Goal: Book appointment/travel/reservation

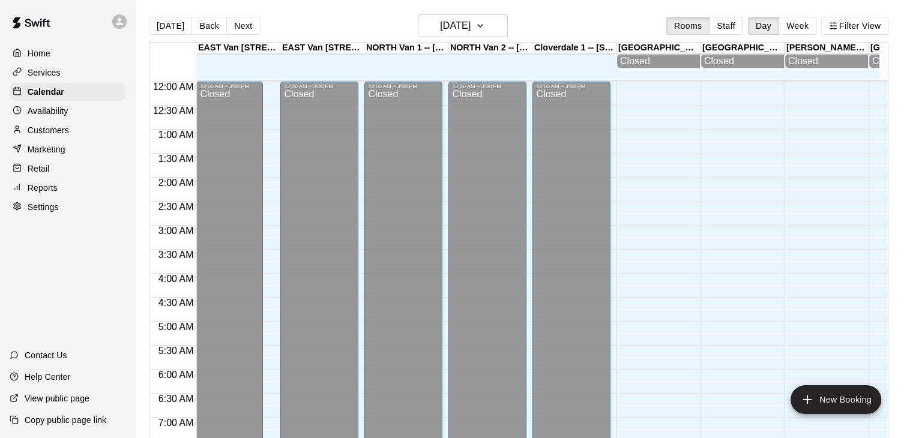
scroll to position [408, 0]
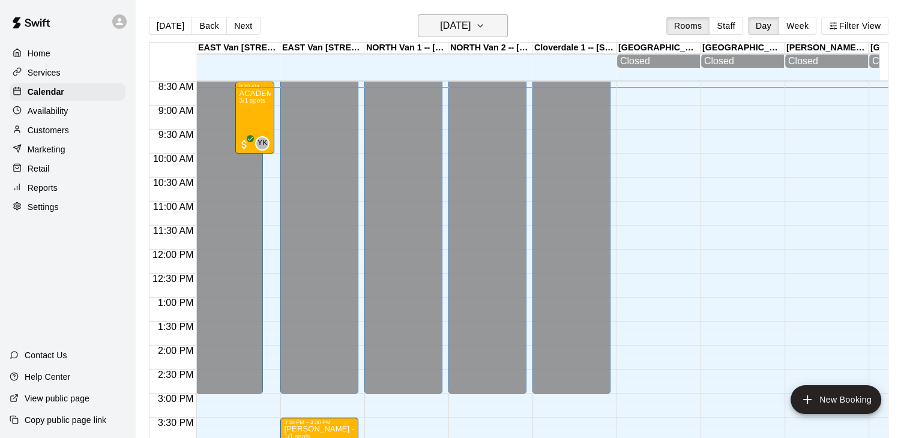
click at [485, 21] on icon "button" at bounding box center [481, 26] width 10 height 14
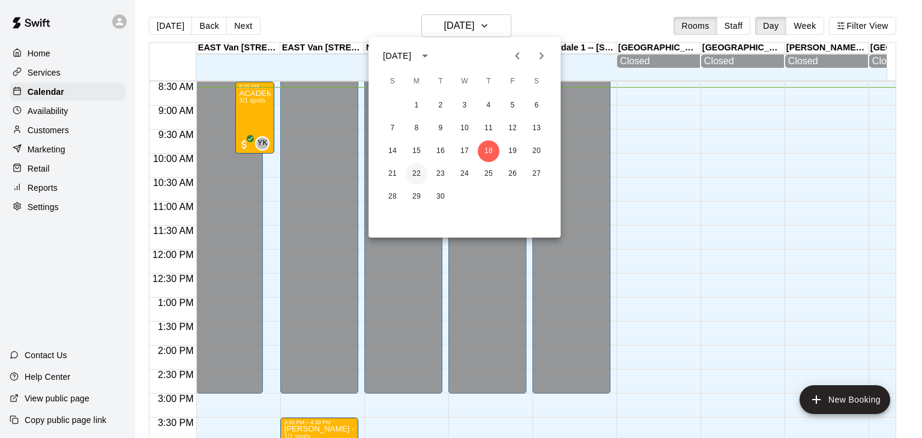
click at [414, 174] on button "22" at bounding box center [417, 174] width 22 height 22
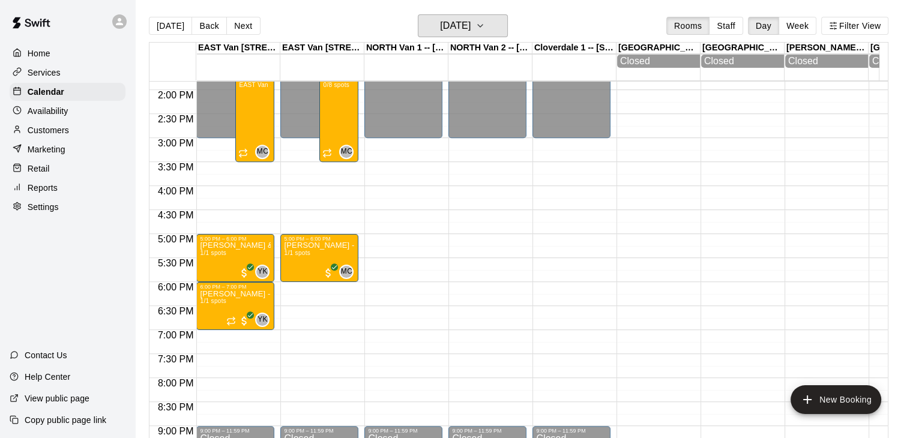
scroll to position [617, 0]
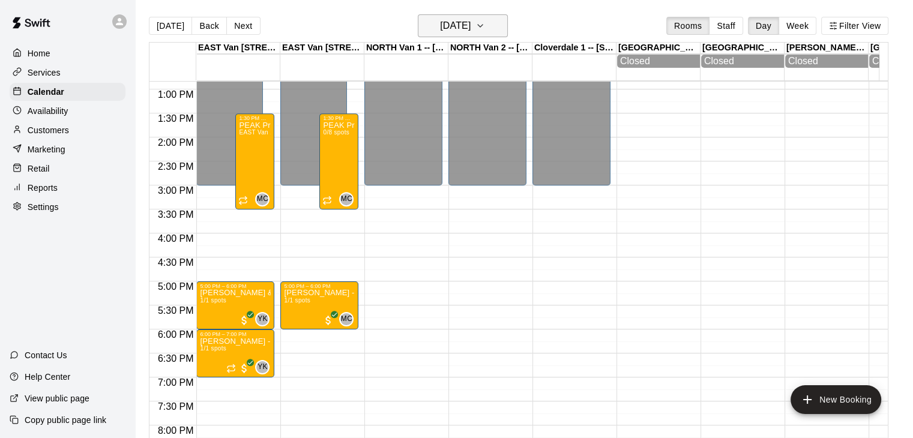
click at [485, 22] on icon "button" at bounding box center [481, 26] width 10 height 14
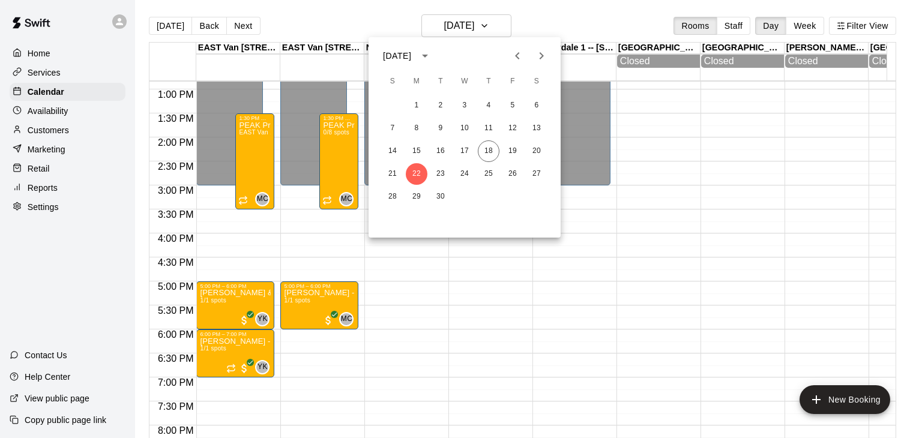
click at [61, 135] on div at bounding box center [461, 219] width 922 height 438
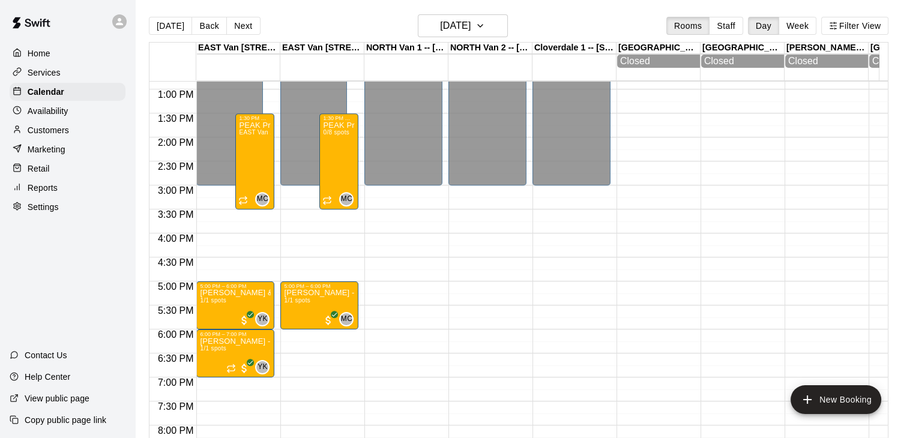
click at [61, 135] on p "Customers" at bounding box center [48, 130] width 41 height 12
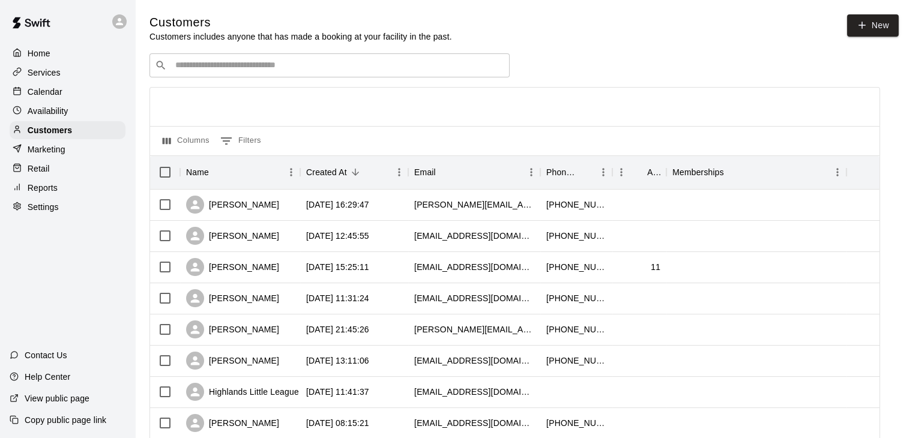
click at [241, 70] on input "Search customers by name or email" at bounding box center [338, 65] width 333 height 12
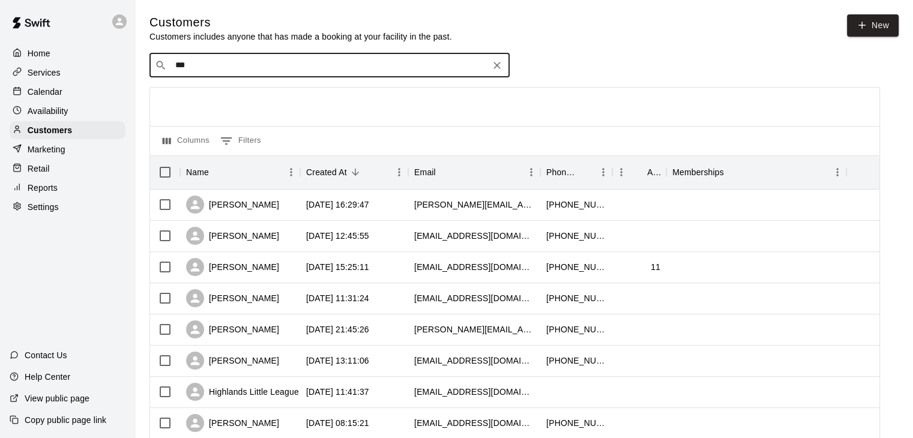
type input "****"
click at [241, 90] on div "[PERSON_NAME] Gaze" at bounding box center [247, 92] width 129 height 13
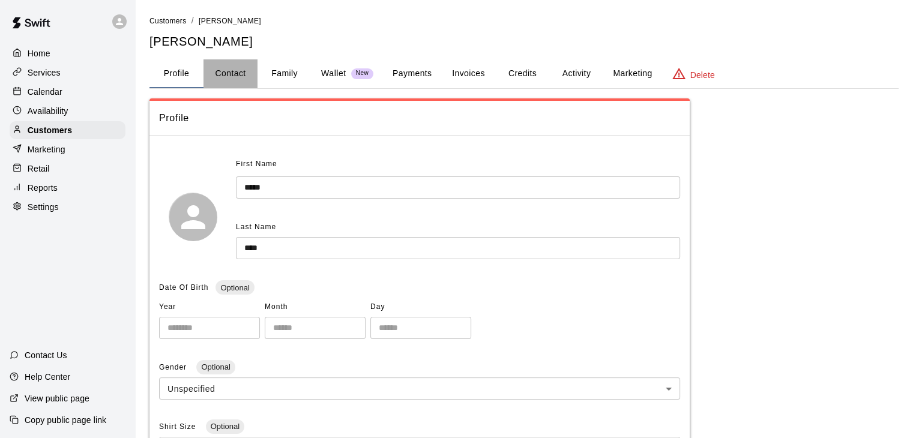
click at [230, 72] on button "Contact" at bounding box center [231, 73] width 54 height 29
select select "**"
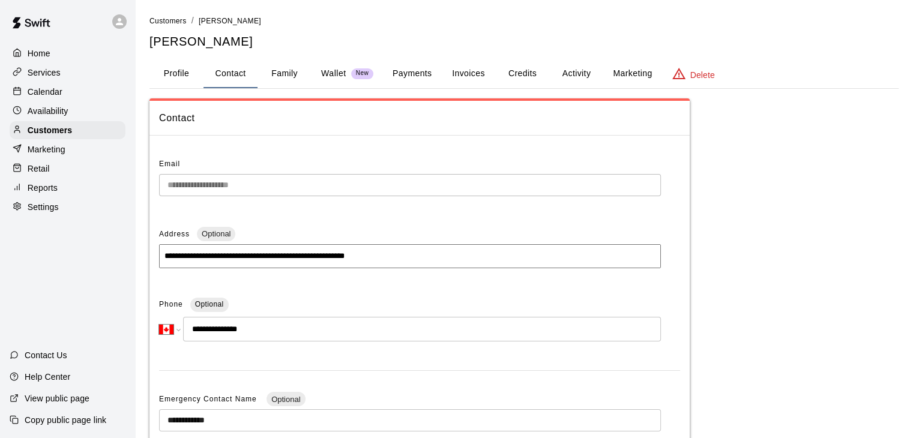
click at [278, 68] on button "Family" at bounding box center [285, 73] width 54 height 29
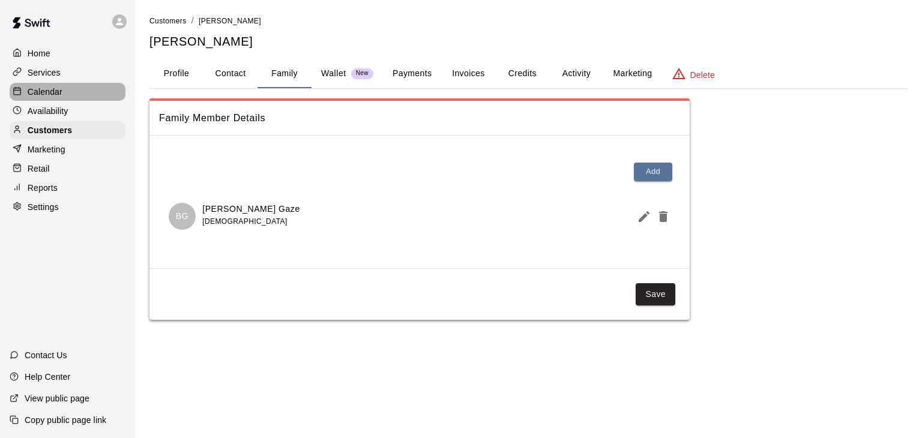
click at [59, 94] on p "Calendar" at bounding box center [45, 92] width 35 height 12
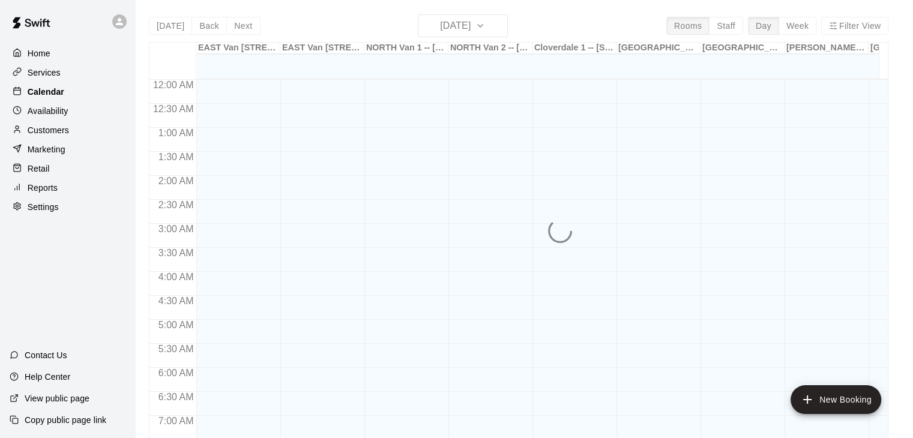
scroll to position [426, 0]
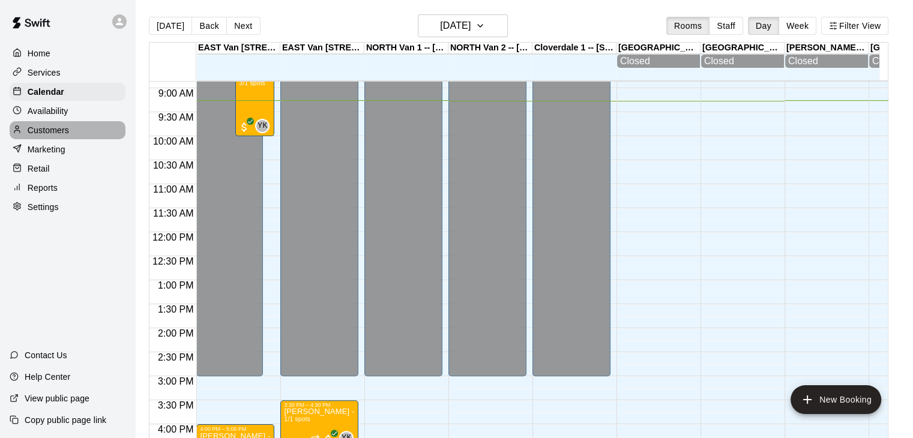
click at [73, 130] on div "Customers" at bounding box center [68, 130] width 116 height 18
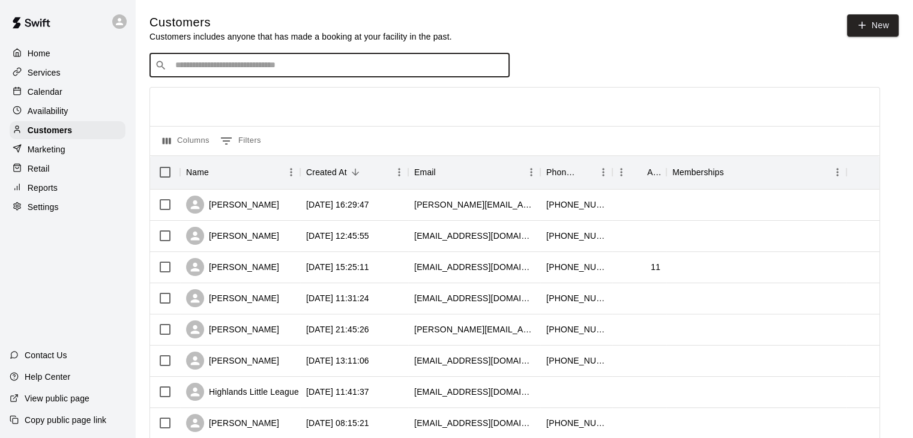
click at [279, 68] on input "Search customers by name or email" at bounding box center [338, 65] width 333 height 12
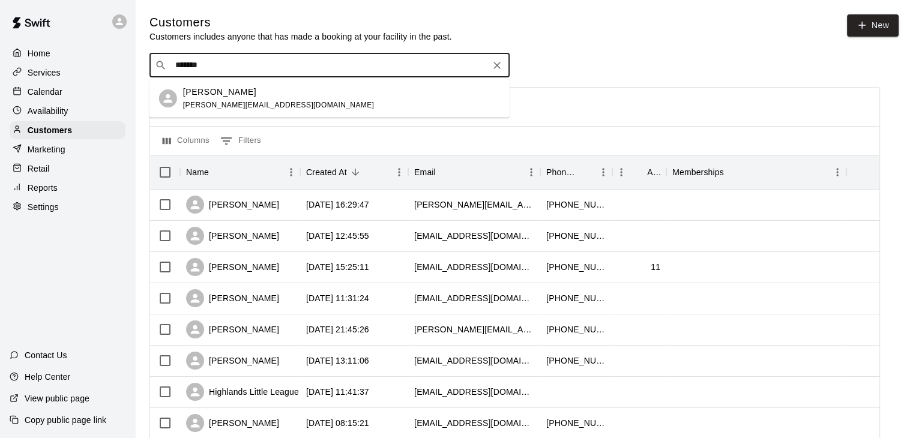
type input "********"
click at [236, 94] on p "[PERSON_NAME]" at bounding box center [219, 92] width 73 height 13
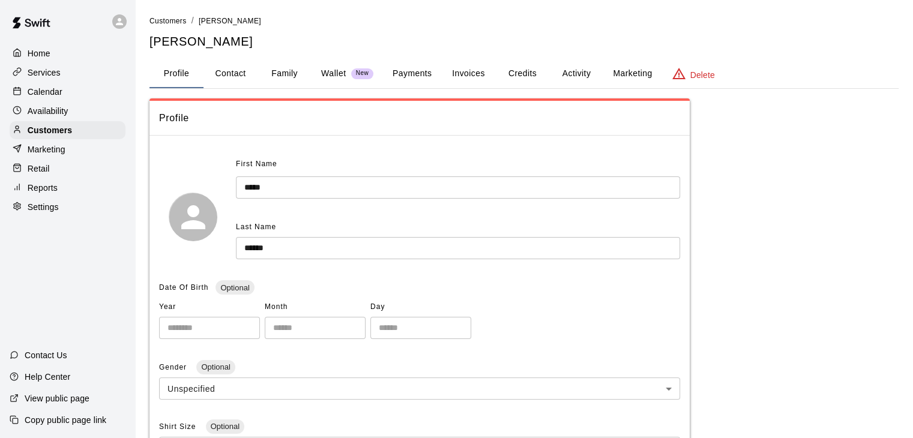
click at [281, 74] on button "Family" at bounding box center [285, 73] width 54 height 29
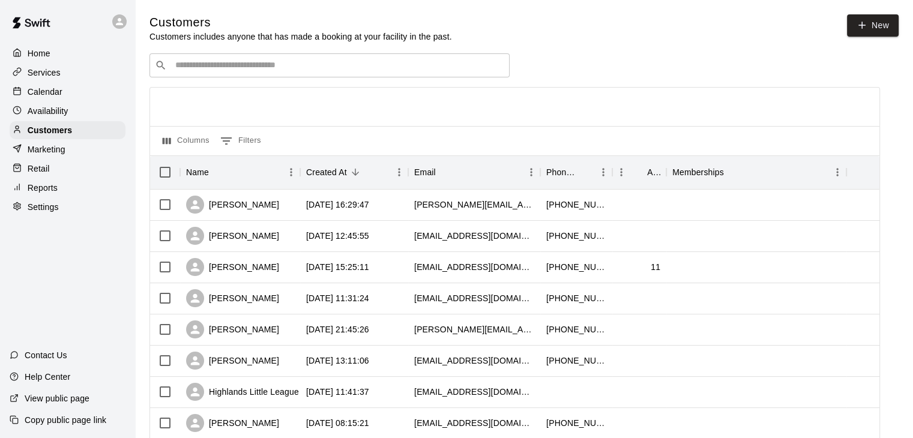
click at [232, 65] on input "Search customers by name or email" at bounding box center [338, 65] width 333 height 12
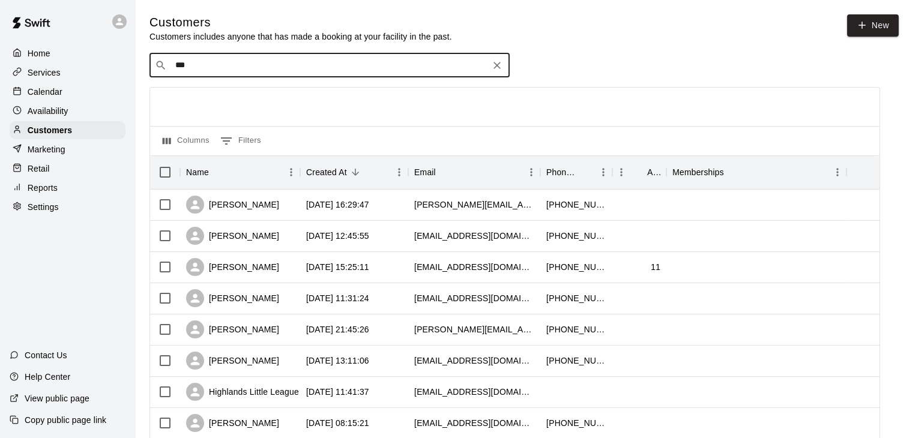
type input "****"
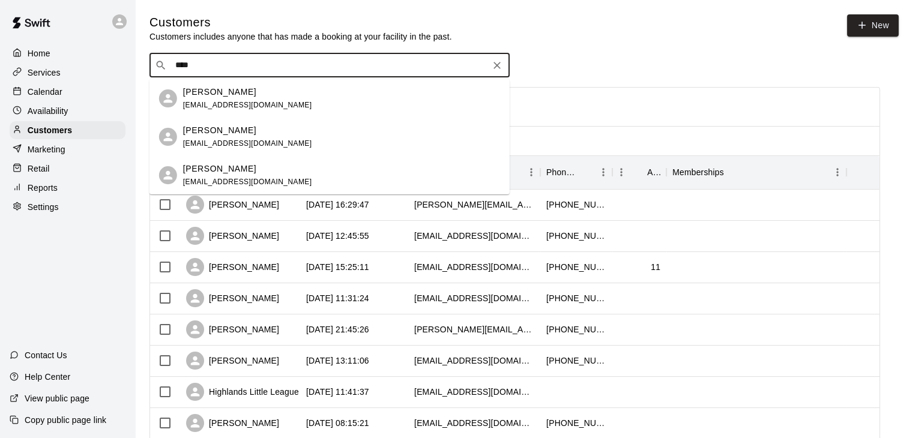
click at [231, 133] on div "[PERSON_NAME]" at bounding box center [247, 130] width 129 height 13
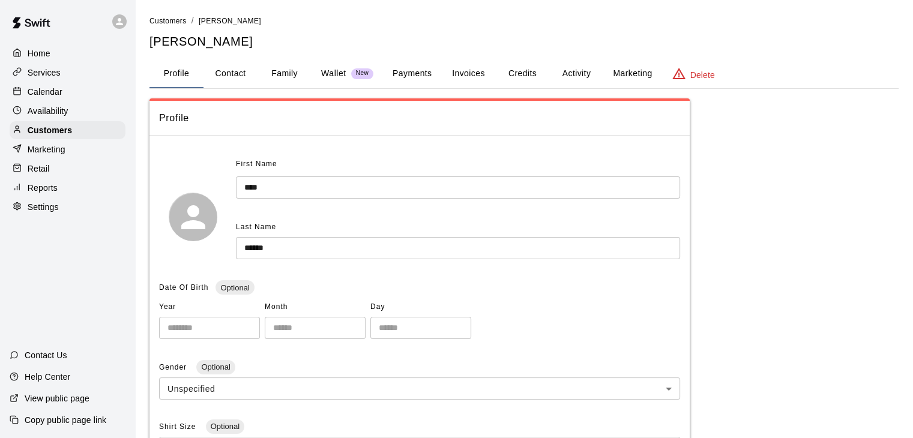
click at [280, 72] on button "Family" at bounding box center [285, 73] width 54 height 29
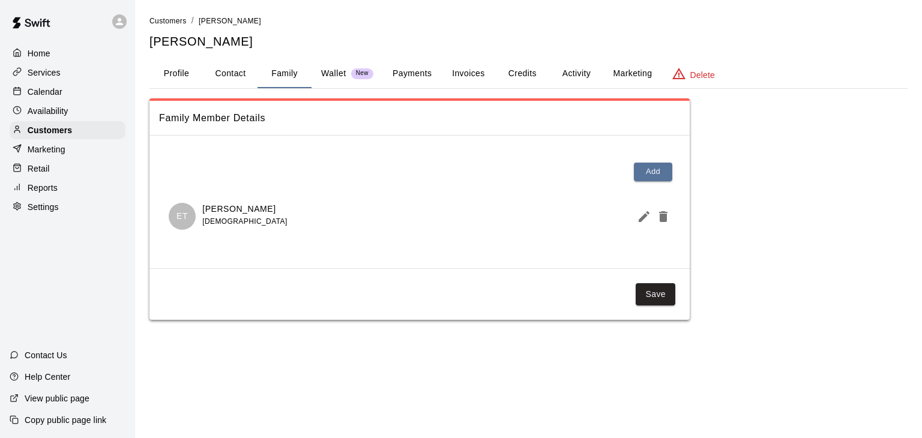
click at [65, 96] on div "Calendar" at bounding box center [68, 92] width 116 height 18
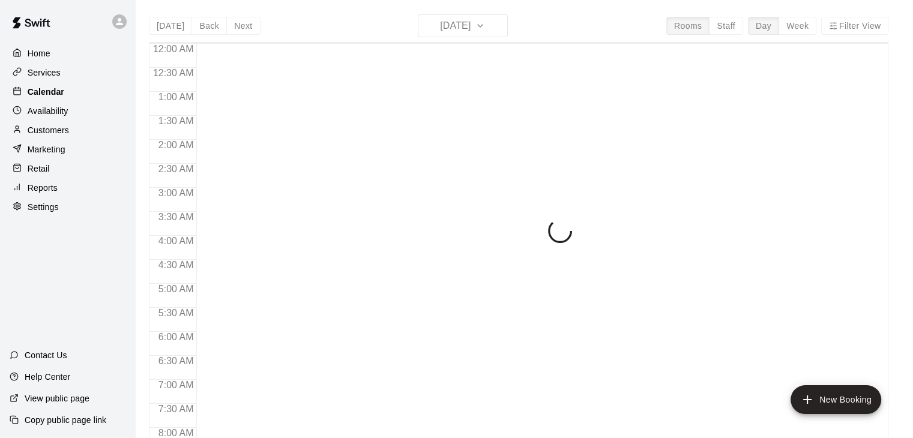
scroll to position [458, 0]
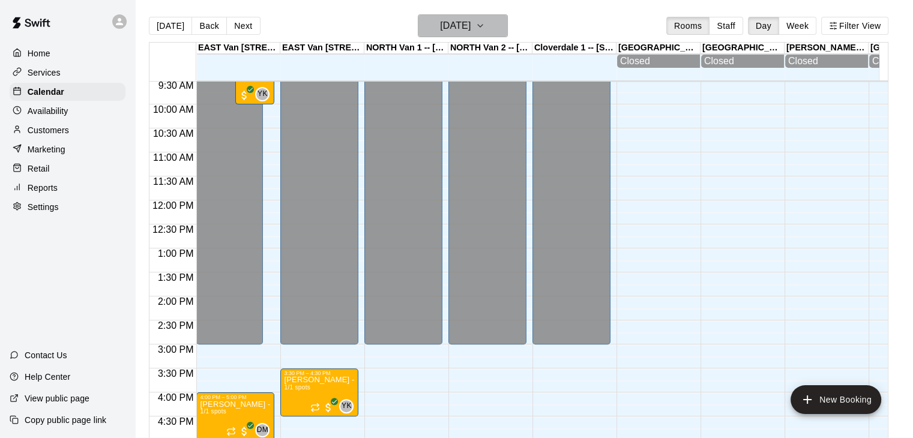
click at [485, 28] on icon "button" at bounding box center [481, 26] width 10 height 14
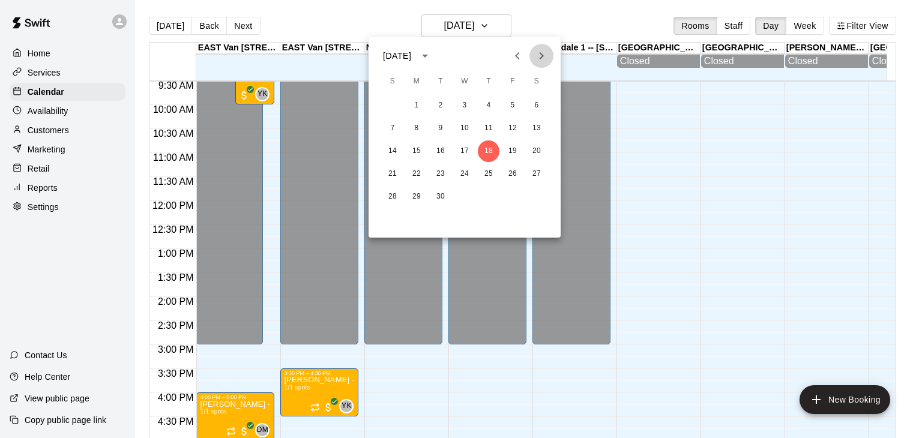
click at [543, 56] on icon "Next month" at bounding box center [541, 56] width 14 height 14
click at [639, 194] on div at bounding box center [461, 219] width 922 height 438
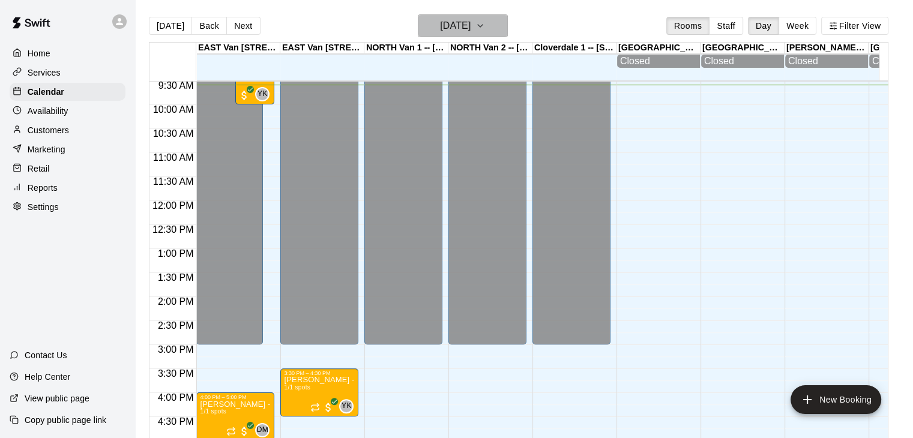
click at [485, 32] on icon "button" at bounding box center [481, 26] width 10 height 14
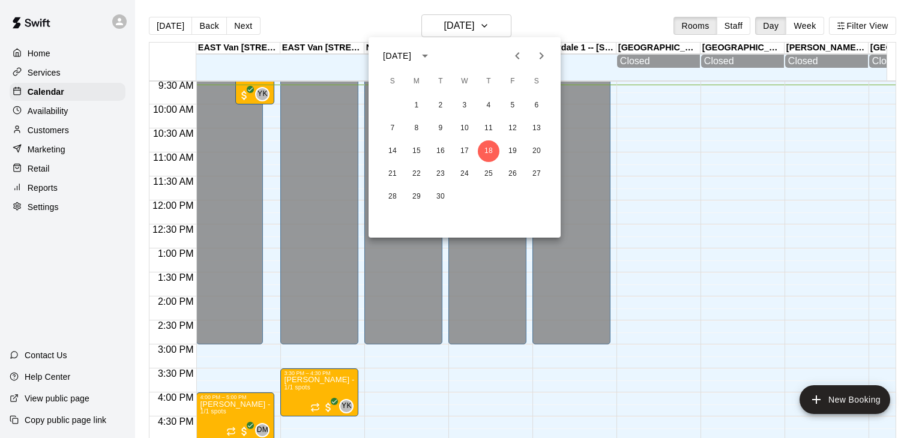
click at [542, 58] on icon "Next month" at bounding box center [541, 56] width 14 height 14
click at [390, 127] on button "5" at bounding box center [393, 129] width 22 height 22
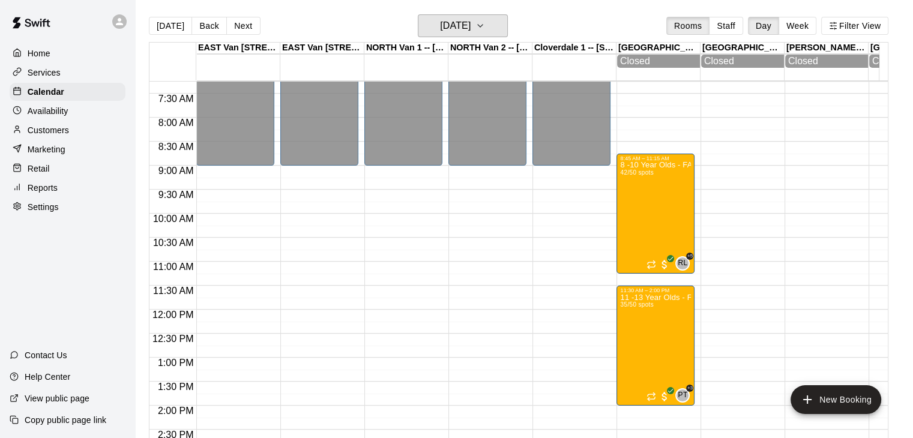
scroll to position [337, 0]
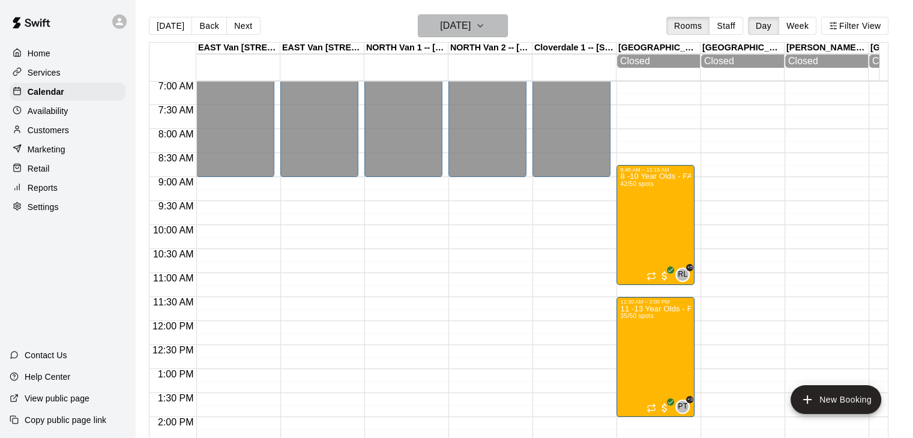
click at [506, 26] on button "[DATE]" at bounding box center [463, 25] width 90 height 23
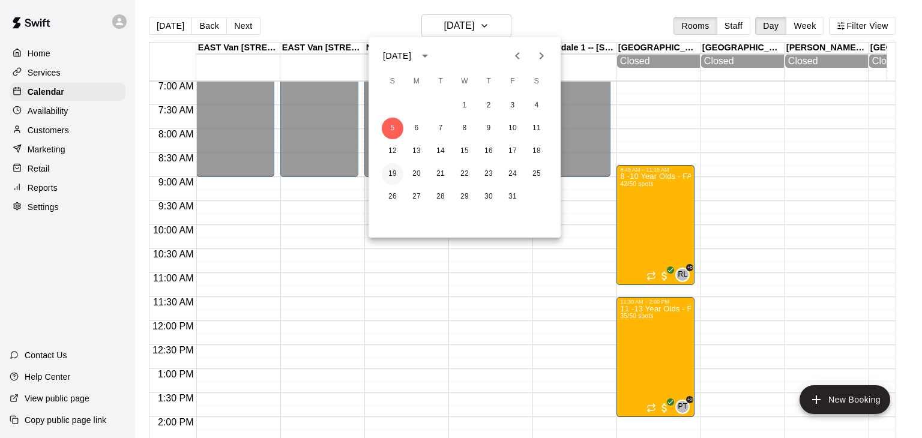
click at [392, 173] on button "19" at bounding box center [393, 174] width 22 height 22
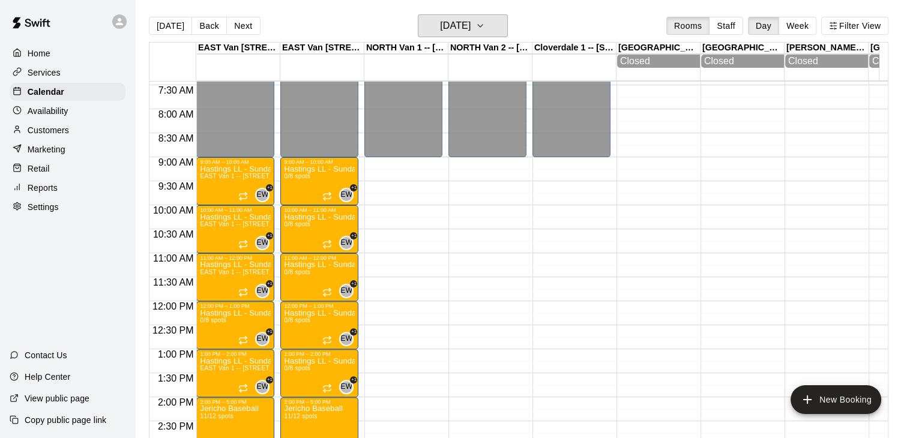
scroll to position [375, 0]
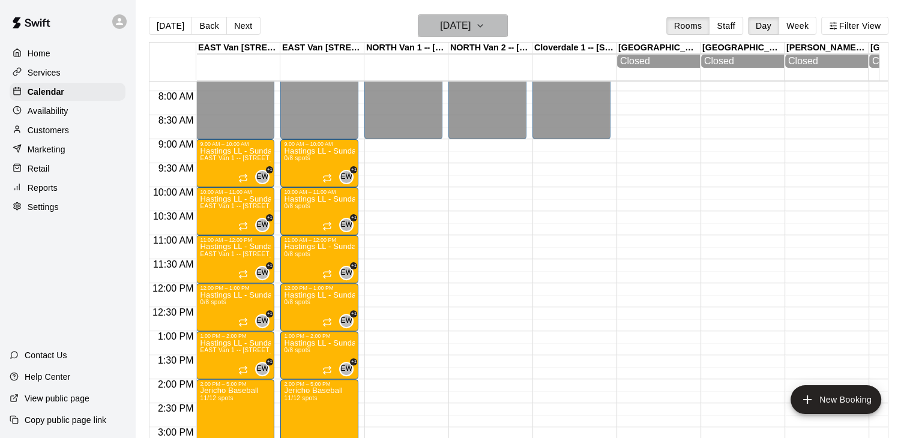
click at [500, 17] on button "[DATE]" at bounding box center [463, 25] width 90 height 23
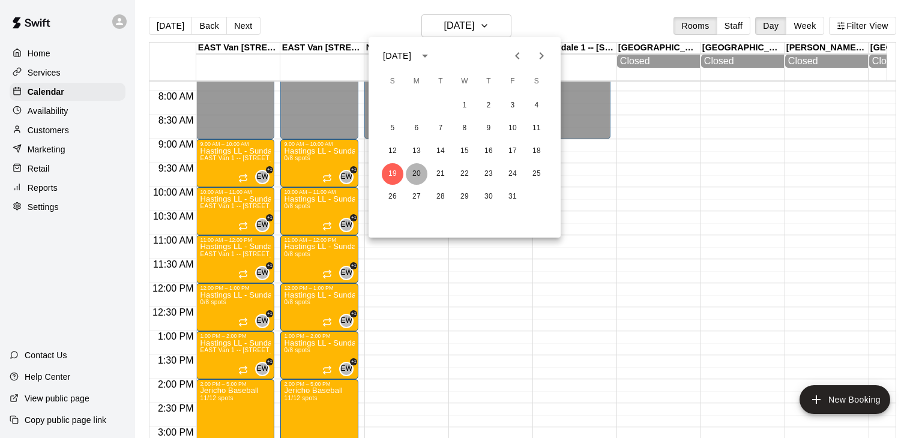
click at [413, 173] on button "20" at bounding box center [417, 174] width 22 height 22
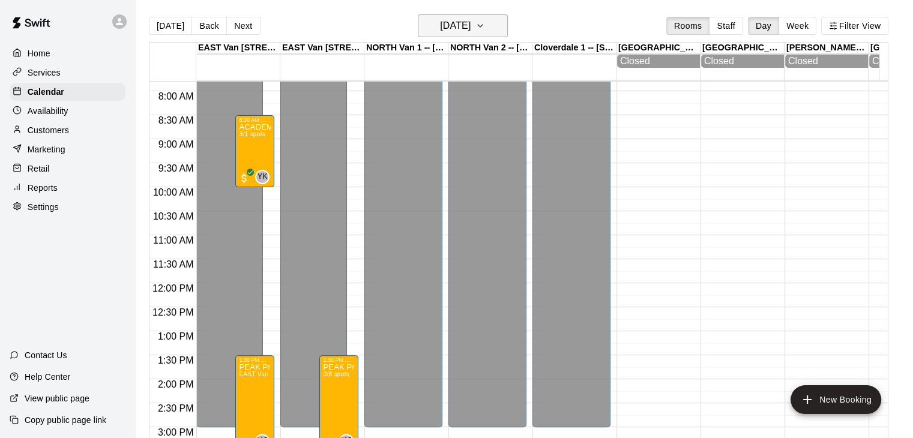
click at [483, 25] on icon "button" at bounding box center [480, 26] width 5 height 2
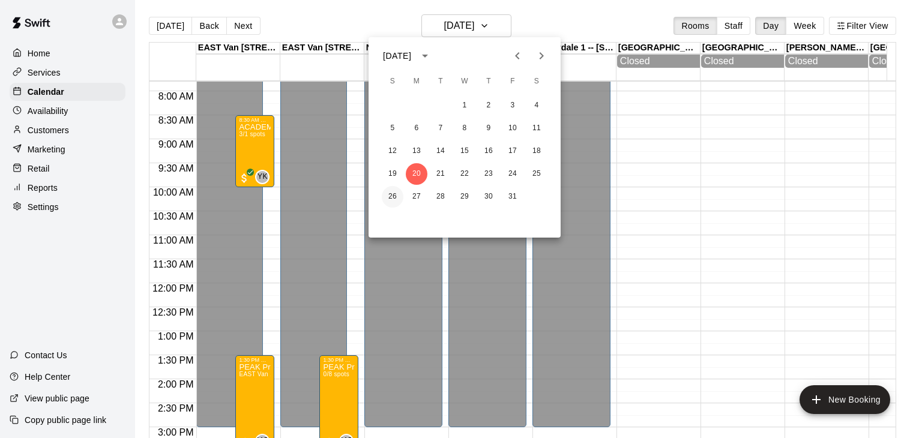
click at [393, 196] on button "26" at bounding box center [393, 197] width 22 height 22
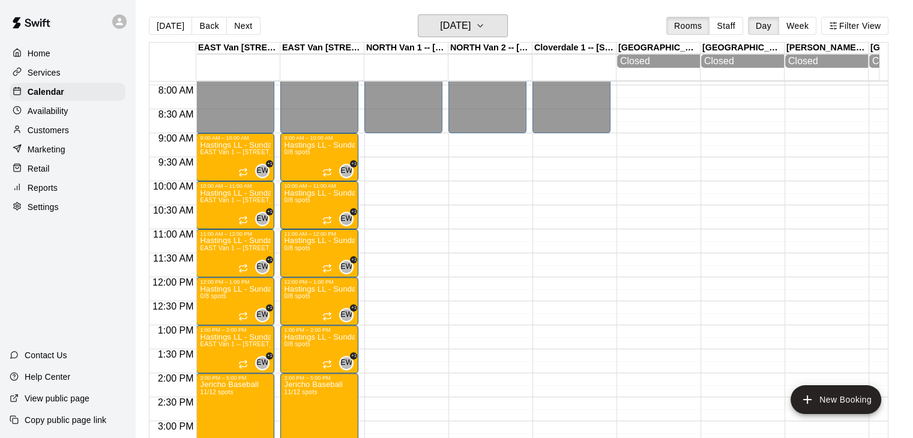
scroll to position [380, 0]
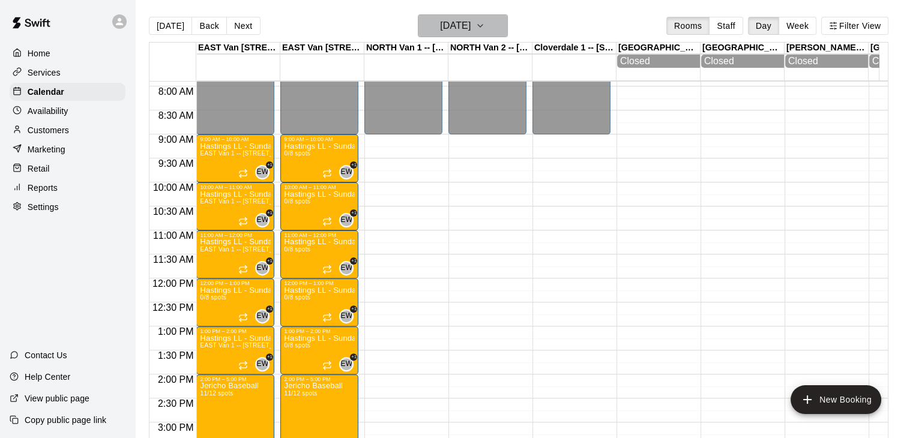
click at [504, 27] on button "[DATE]" at bounding box center [463, 25] width 90 height 23
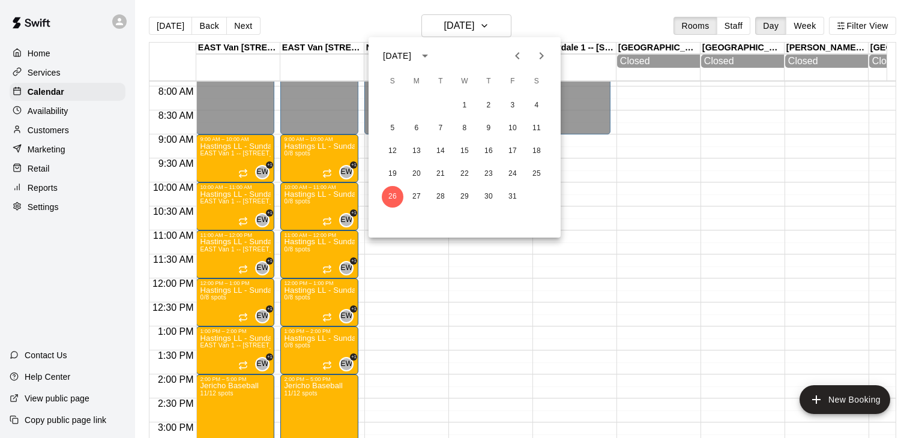
click at [516, 61] on icon "Previous month" at bounding box center [517, 56] width 14 height 14
click at [567, 217] on div at bounding box center [461, 219] width 922 height 438
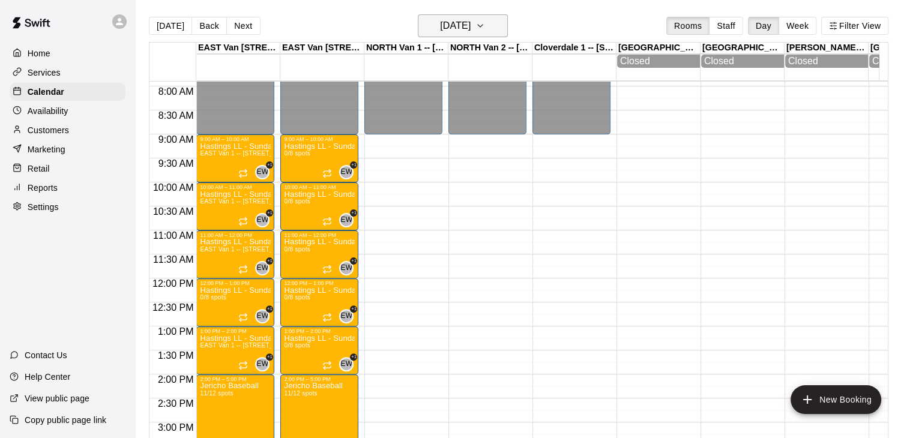
click at [485, 27] on icon "button" at bounding box center [481, 26] width 10 height 14
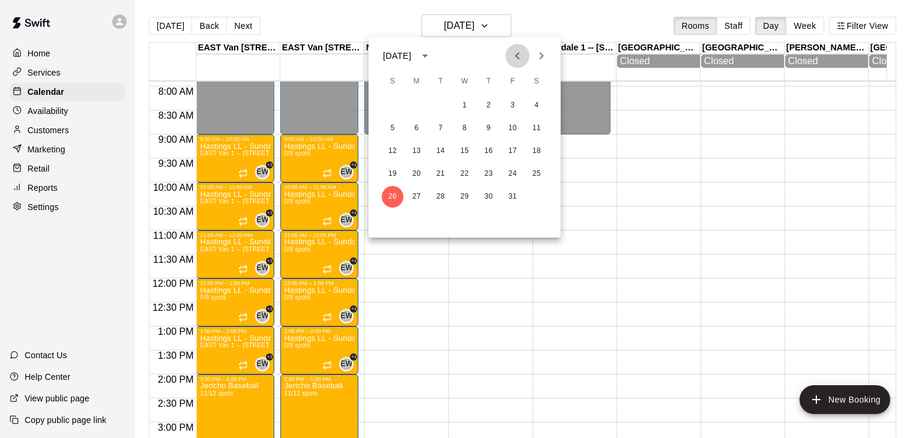
click at [521, 62] on icon "Previous month" at bounding box center [517, 56] width 14 height 14
click at [545, 56] on icon "Next month" at bounding box center [541, 56] width 14 height 14
click at [514, 105] on button "3" at bounding box center [513, 106] width 22 height 22
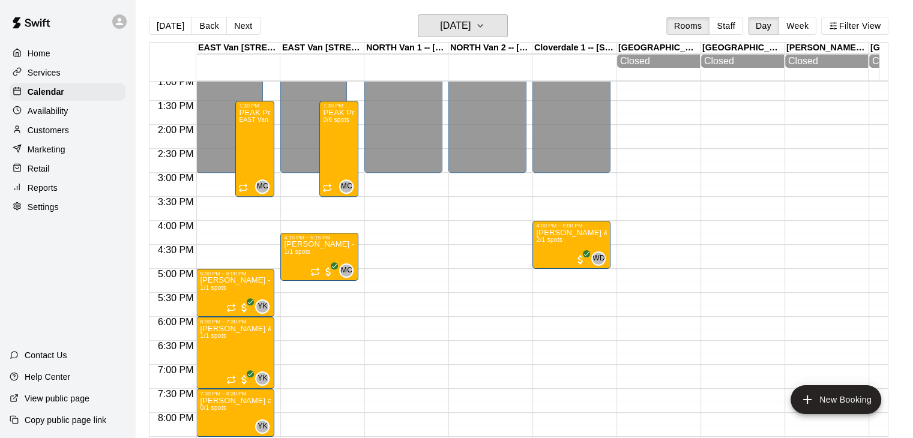
scroll to position [628, 0]
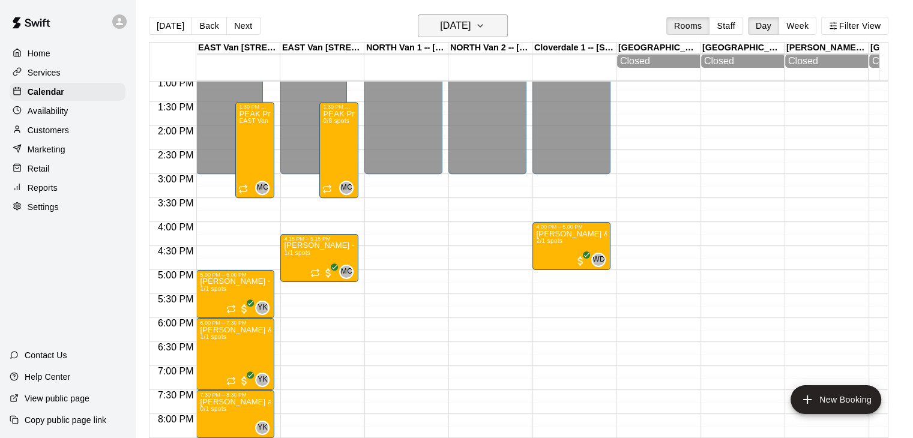
click at [485, 20] on icon "button" at bounding box center [481, 26] width 10 height 14
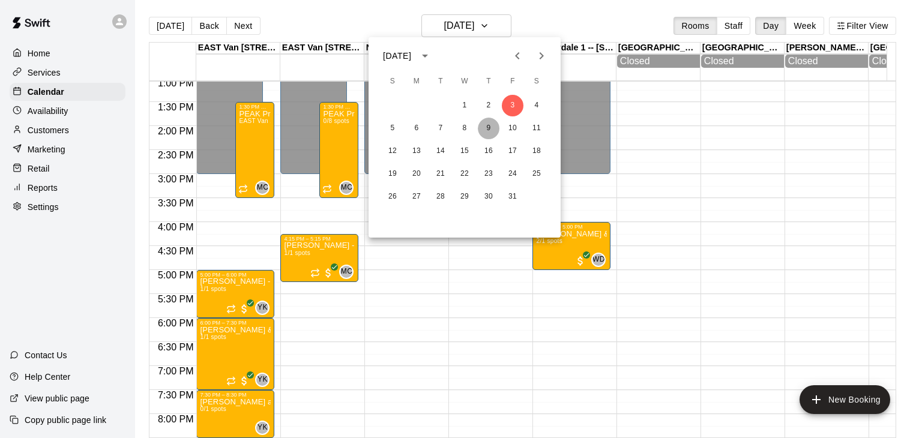
click at [485, 124] on button "9" at bounding box center [489, 129] width 22 height 22
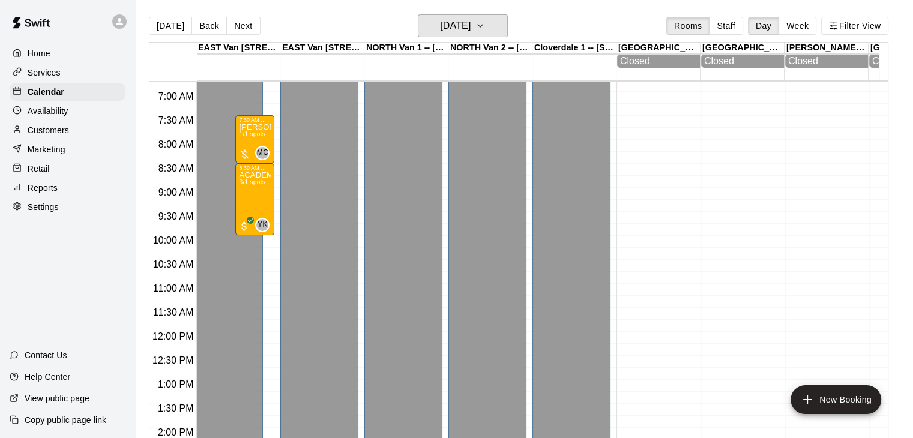
scroll to position [322, 0]
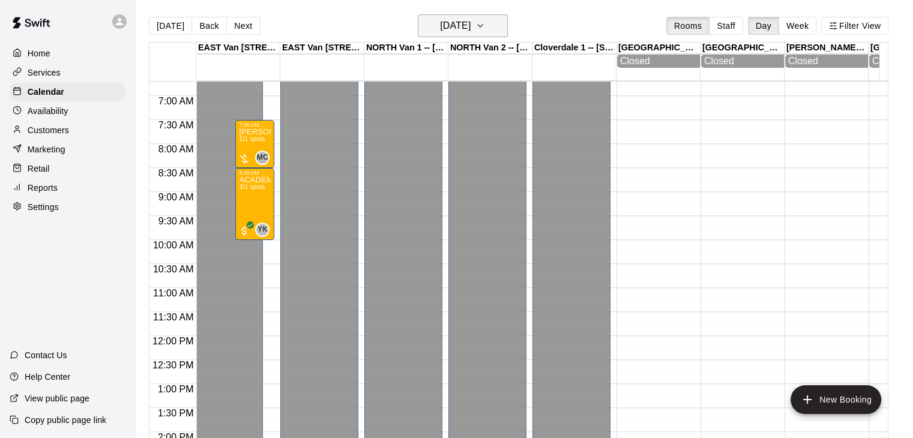
click at [497, 25] on button "[DATE]" at bounding box center [463, 25] width 90 height 23
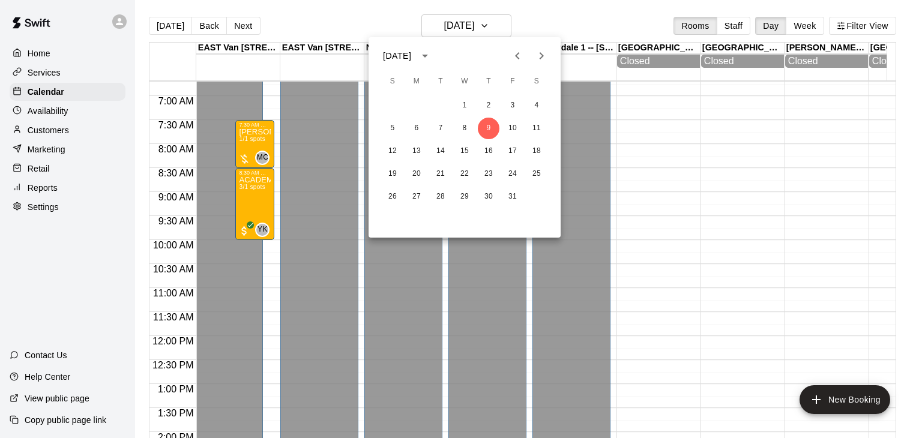
click at [515, 59] on icon "Previous month" at bounding box center [517, 56] width 14 height 14
click at [441, 172] on button "23" at bounding box center [441, 174] width 22 height 22
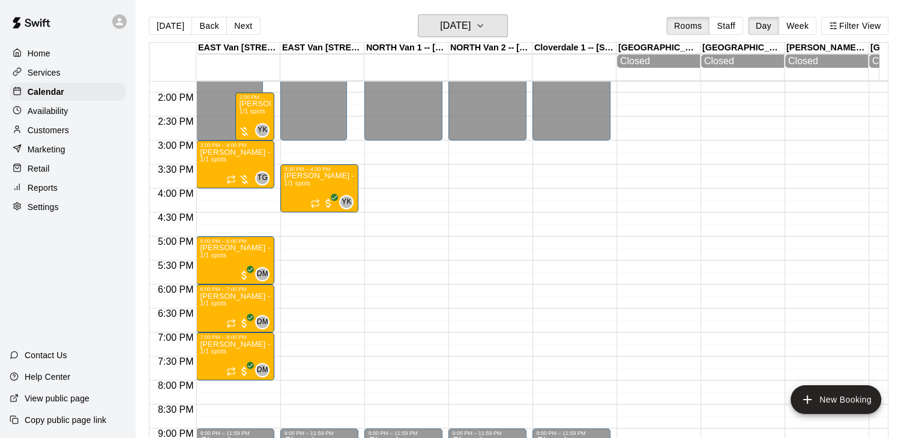
scroll to position [663, 0]
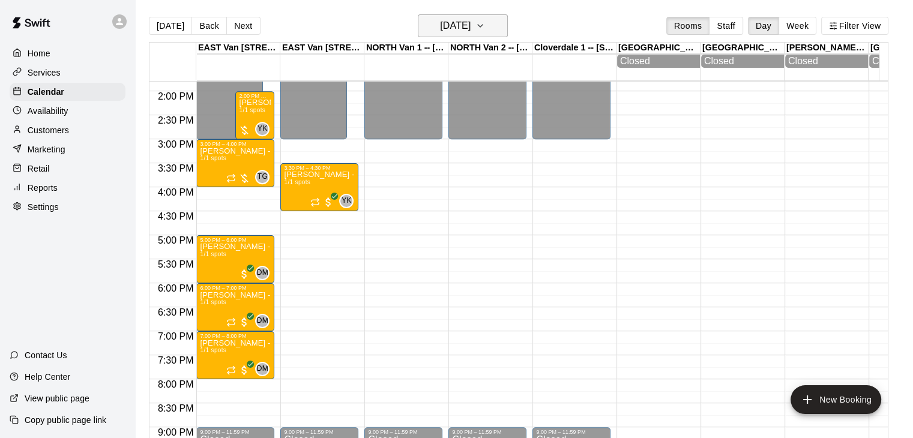
click at [483, 26] on icon "button" at bounding box center [480, 26] width 5 height 2
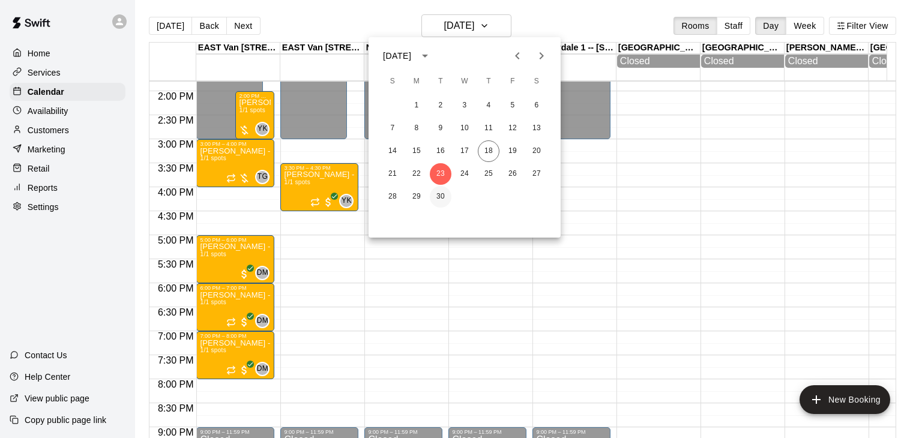
click at [443, 197] on button "30" at bounding box center [441, 197] width 22 height 22
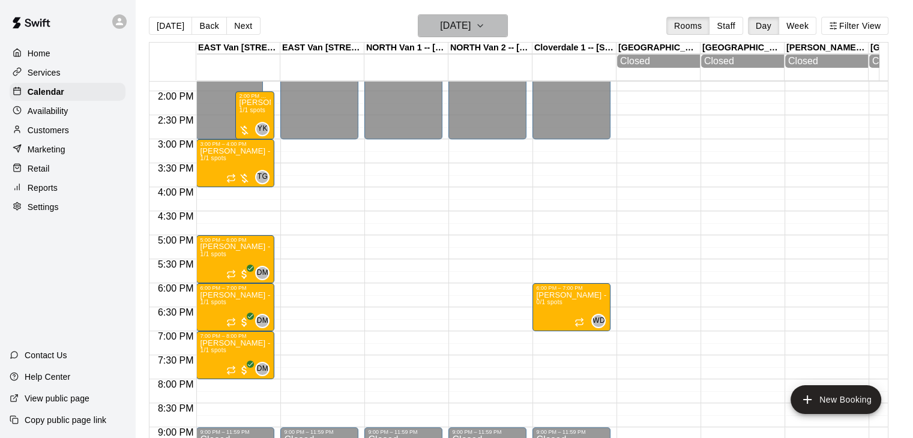
click at [485, 22] on icon "button" at bounding box center [481, 26] width 10 height 14
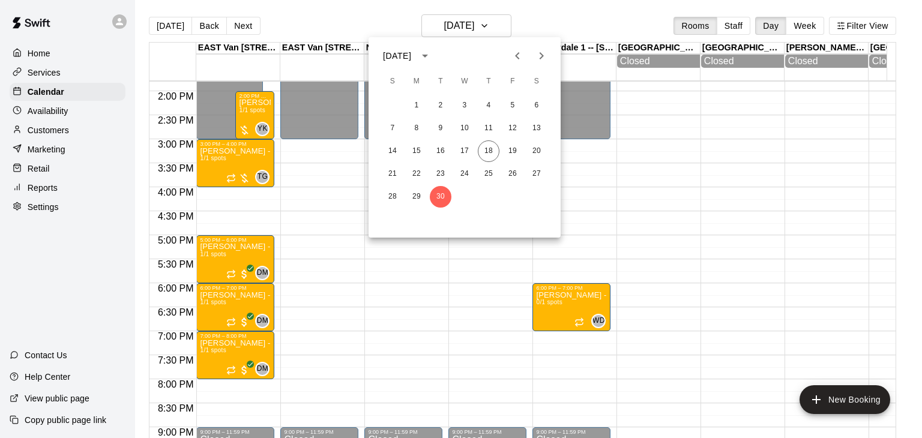
click at [545, 56] on icon "Next month" at bounding box center [541, 56] width 14 height 14
click at [443, 154] on button "14" at bounding box center [441, 152] width 22 height 22
